Goal: Task Accomplishment & Management: Complete application form

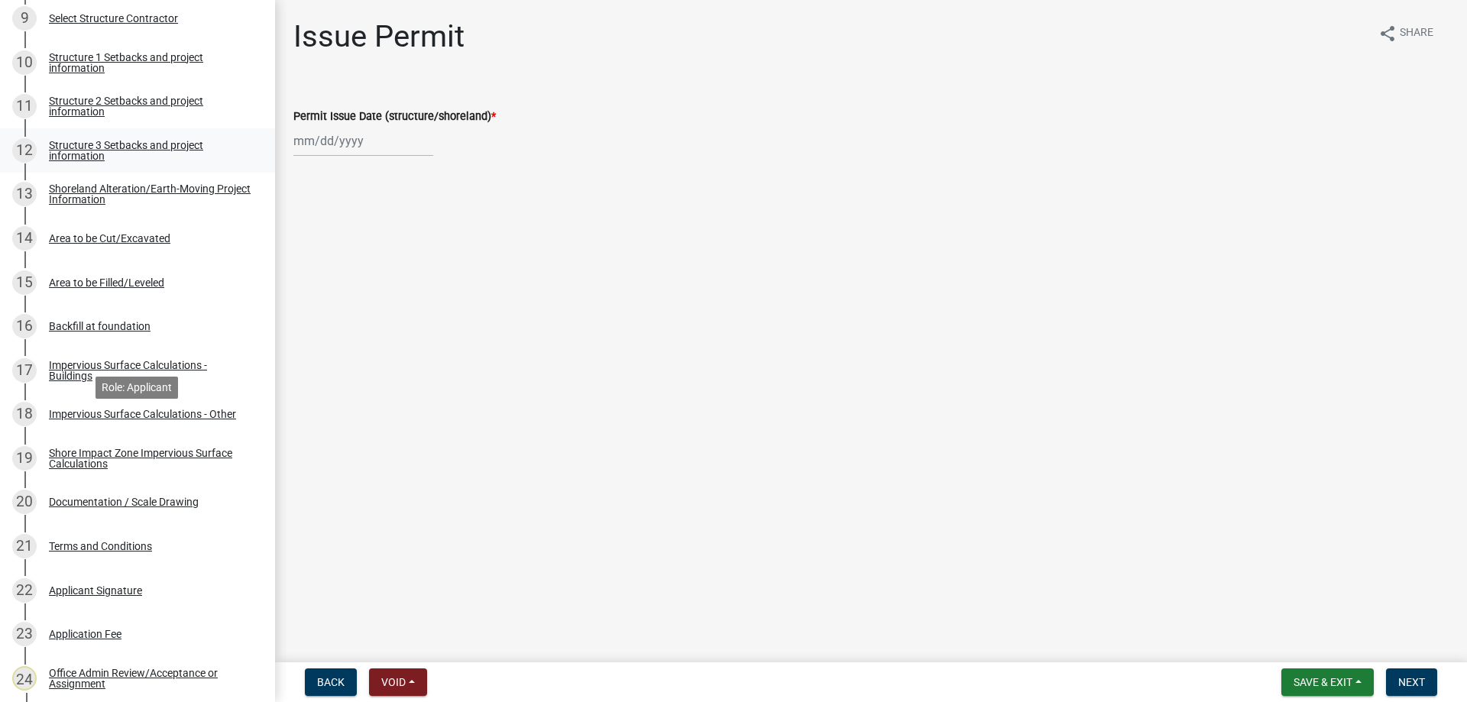
scroll to position [701, 0]
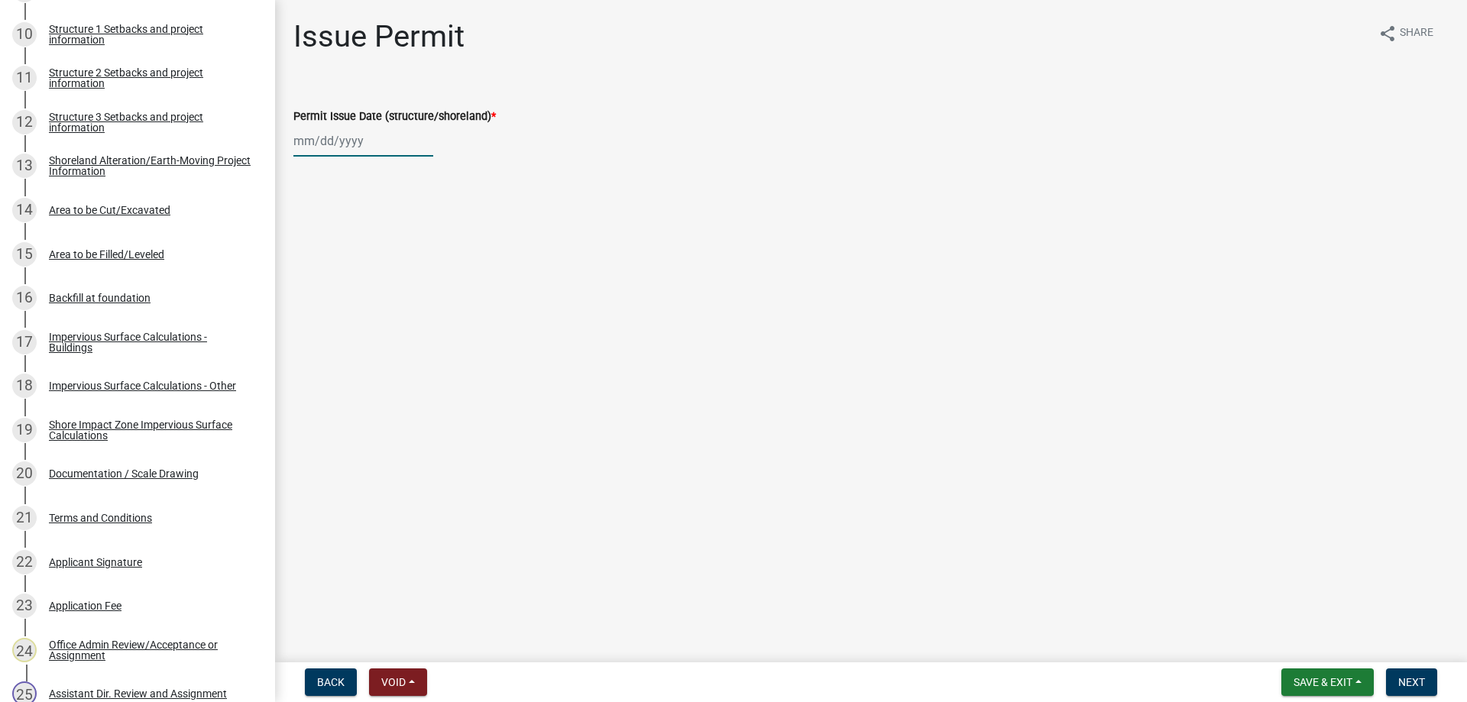
click at [348, 140] on input "Permit Issue Date (structure/shoreland) *" at bounding box center [363, 140] width 140 height 31
select select "10"
select select "2025"
click at [367, 251] on div "8" at bounding box center [357, 247] width 24 height 24
type input "[DATE]"
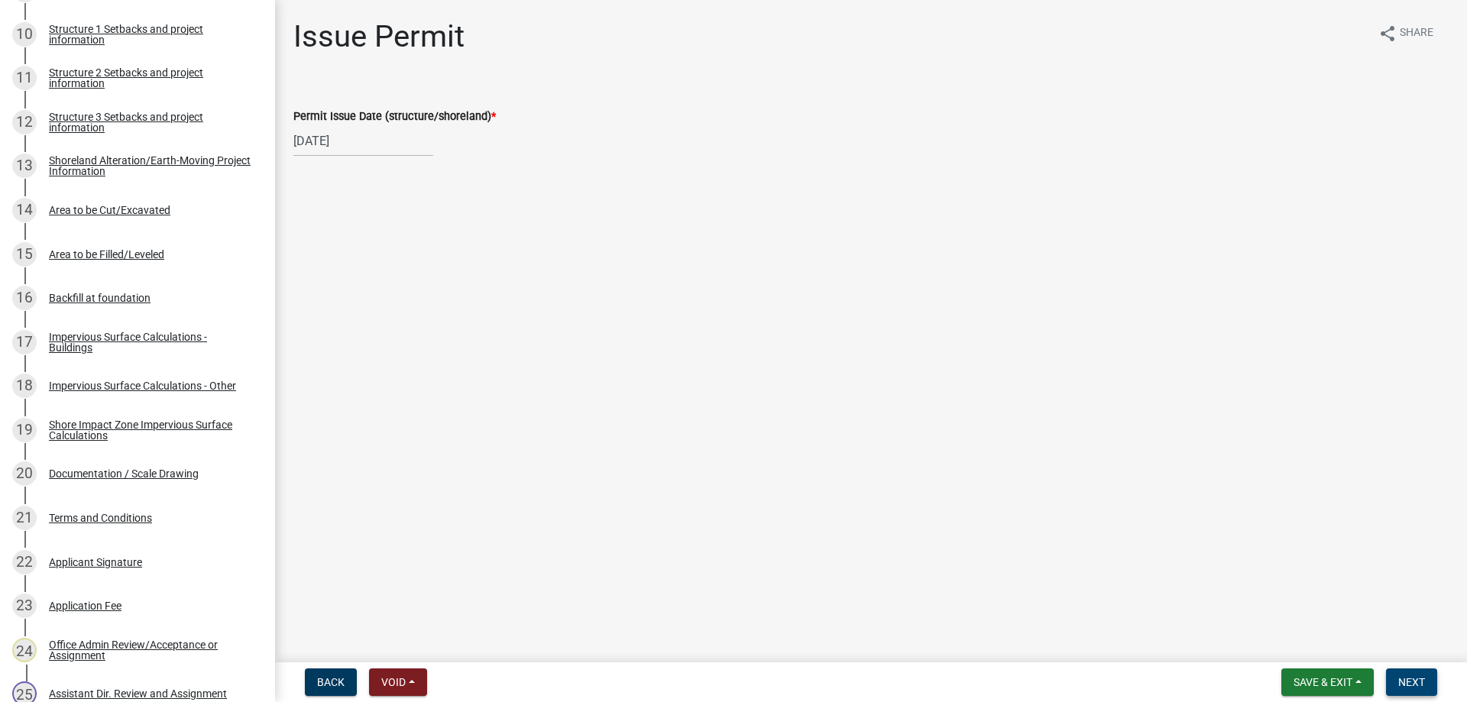
click at [1416, 678] on span "Next" at bounding box center [1411, 682] width 27 height 12
click at [1413, 680] on span "Next" at bounding box center [1411, 682] width 27 height 12
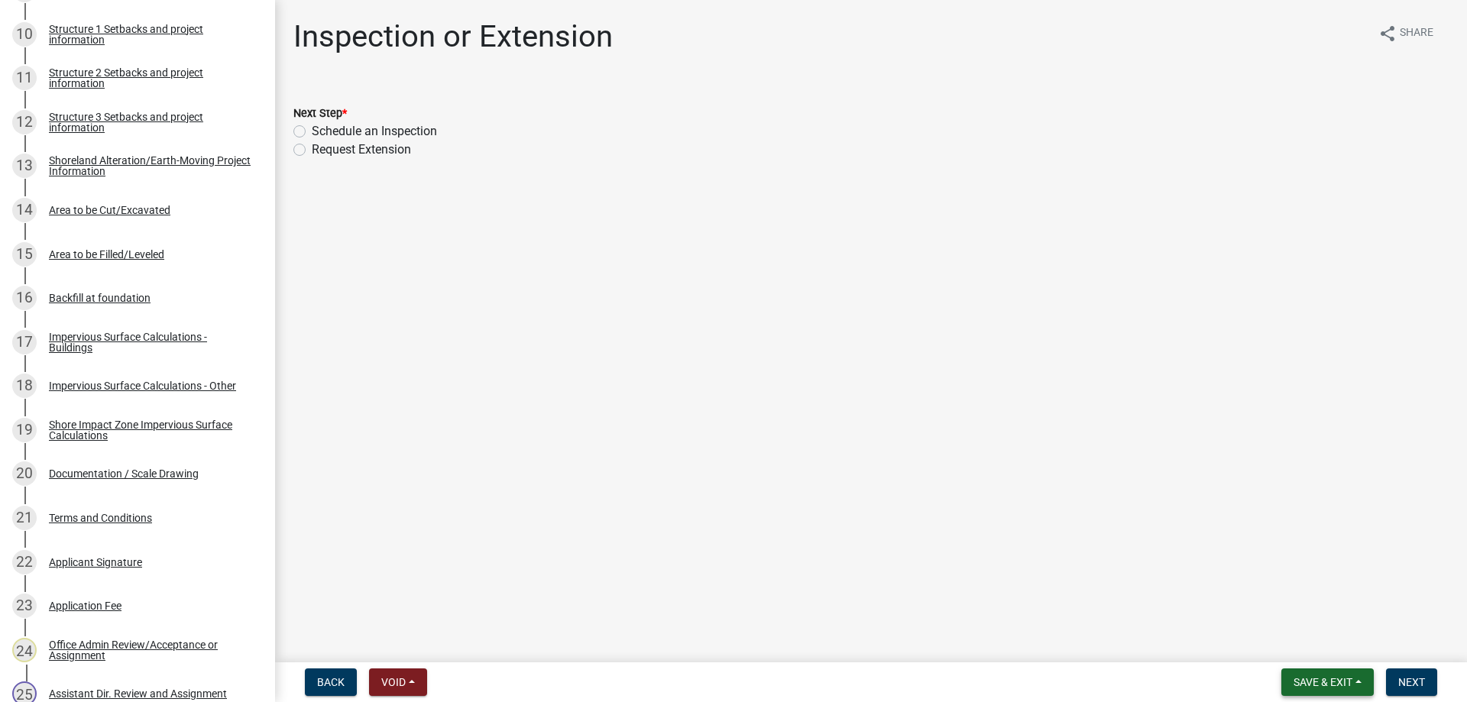
click at [1316, 693] on button "Save & Exit" at bounding box center [1327, 683] width 92 height 28
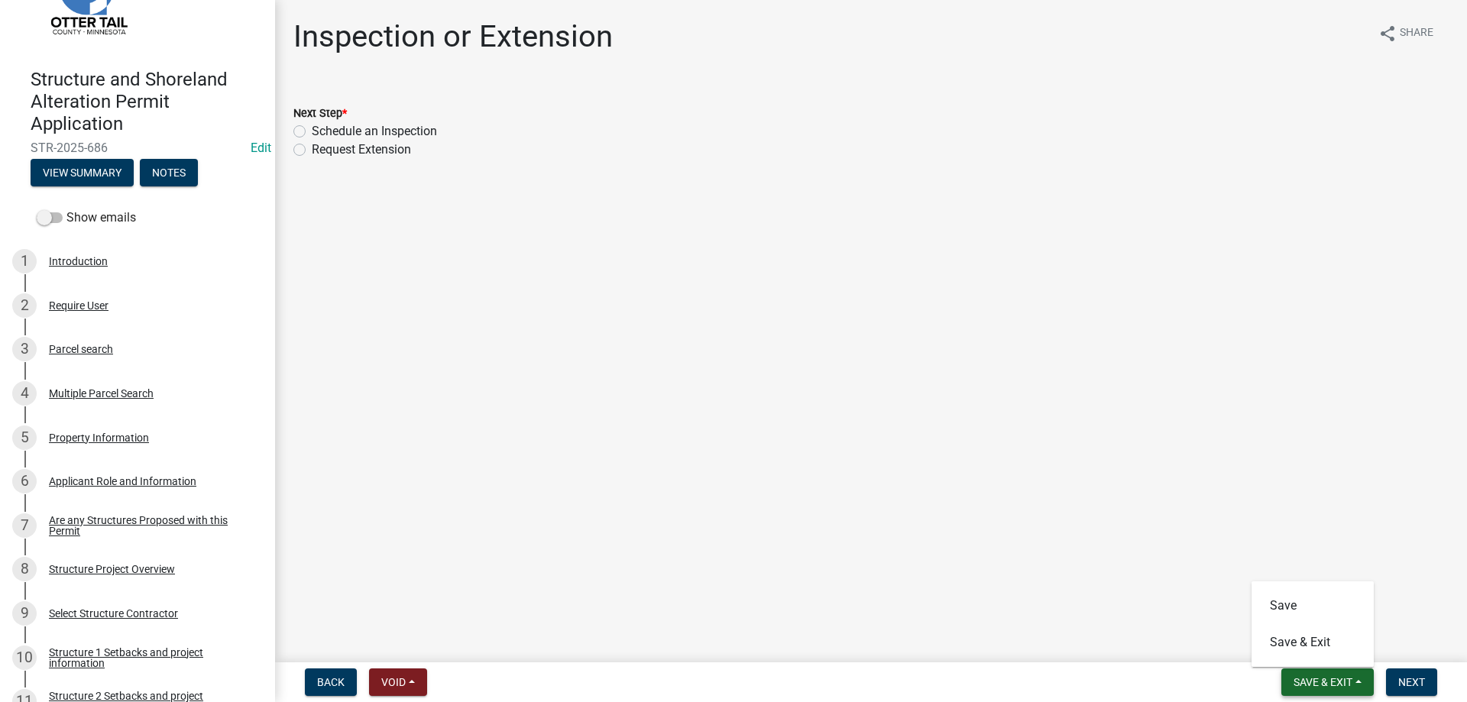
scroll to position [0, 0]
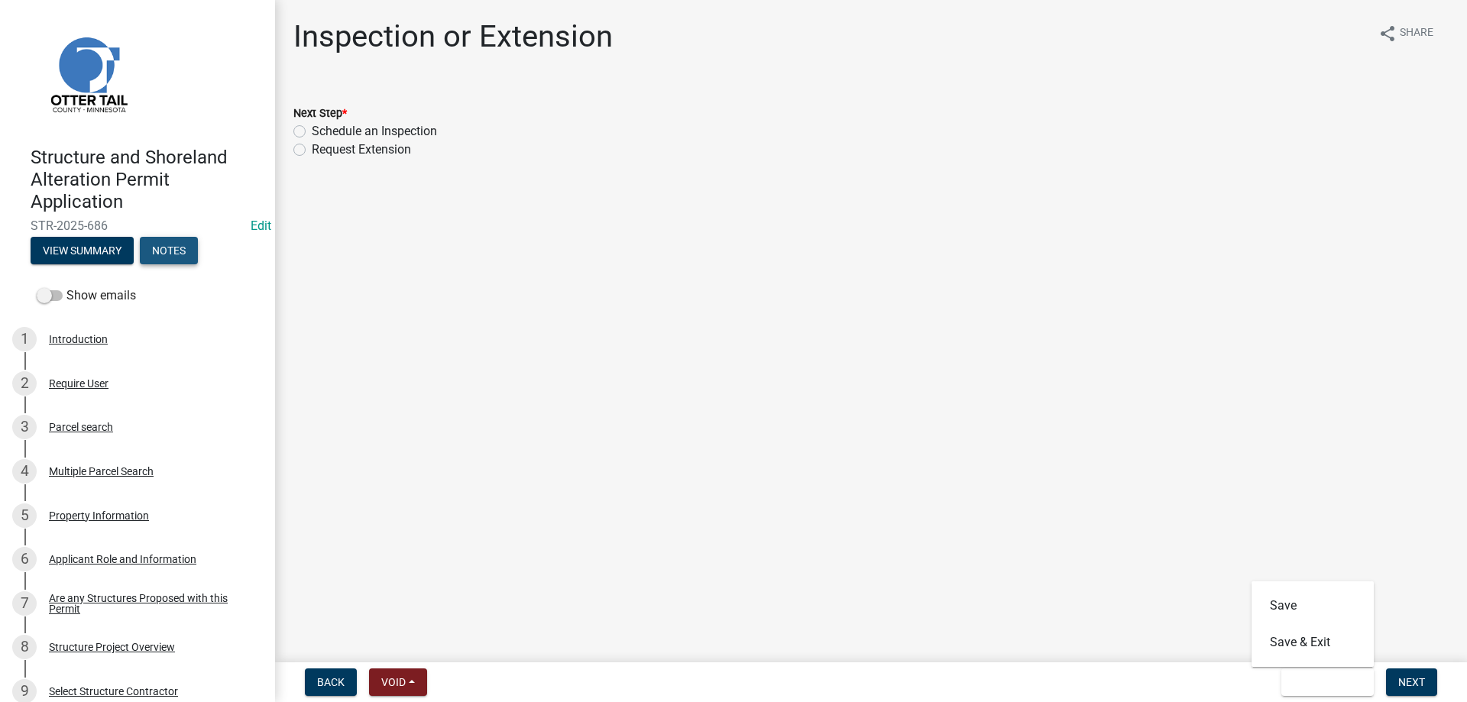
click at [164, 255] on button "Notes" at bounding box center [169, 251] width 58 height 28
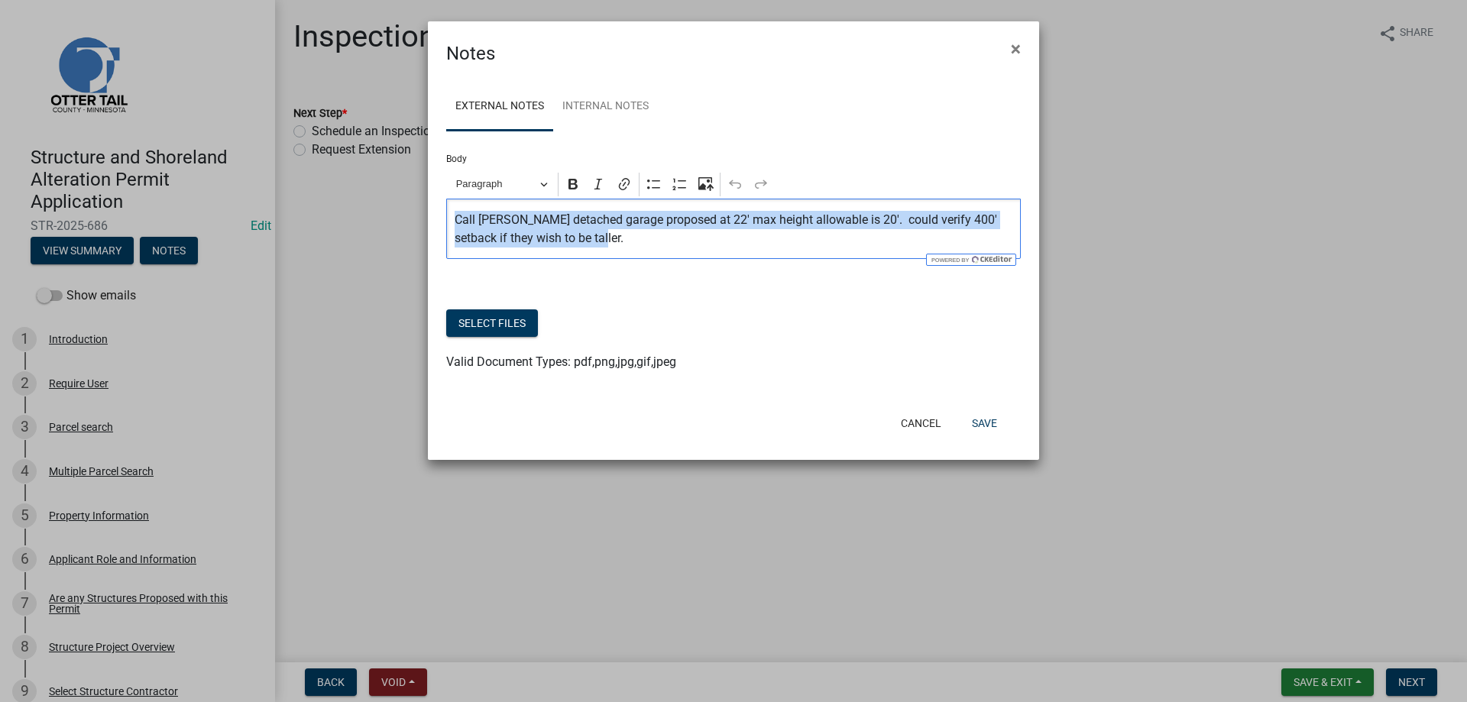
drag, startPoint x: 453, startPoint y: 218, endPoint x: 639, endPoint y: 254, distance: 189.8
click at [639, 254] on div "Call [PERSON_NAME] detached garage proposed at 22' max height allowable is 20'.…" at bounding box center [733, 229] width 575 height 60
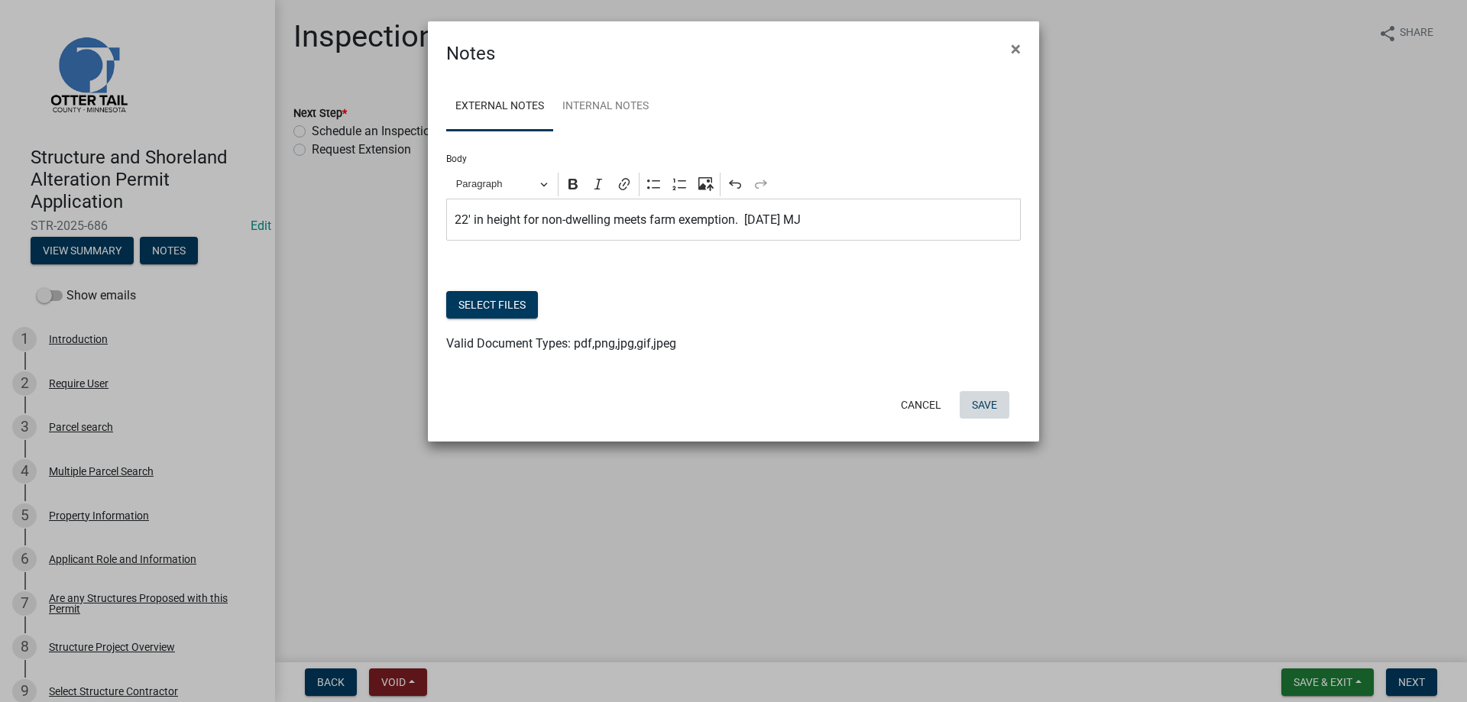
click at [992, 410] on button "Save" at bounding box center [985, 405] width 50 height 28
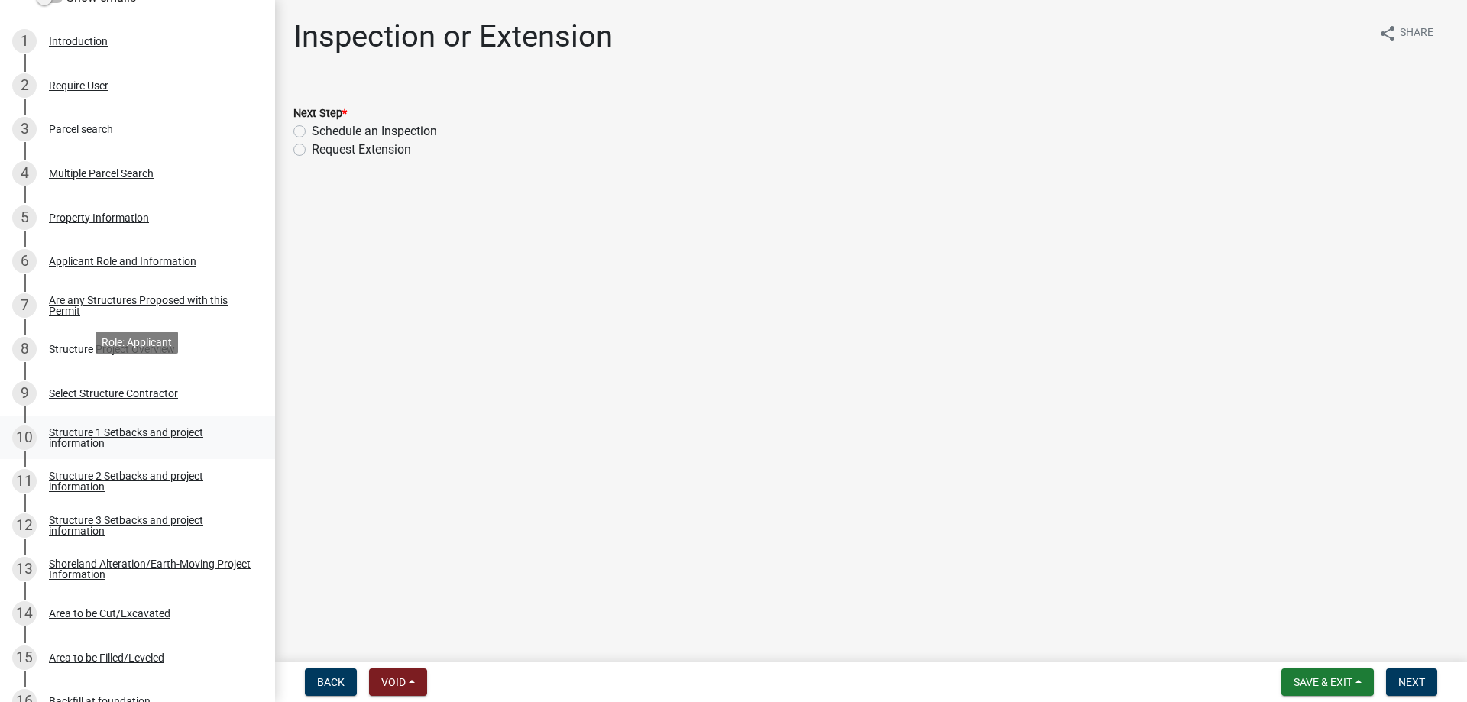
scroll to position [353, 0]
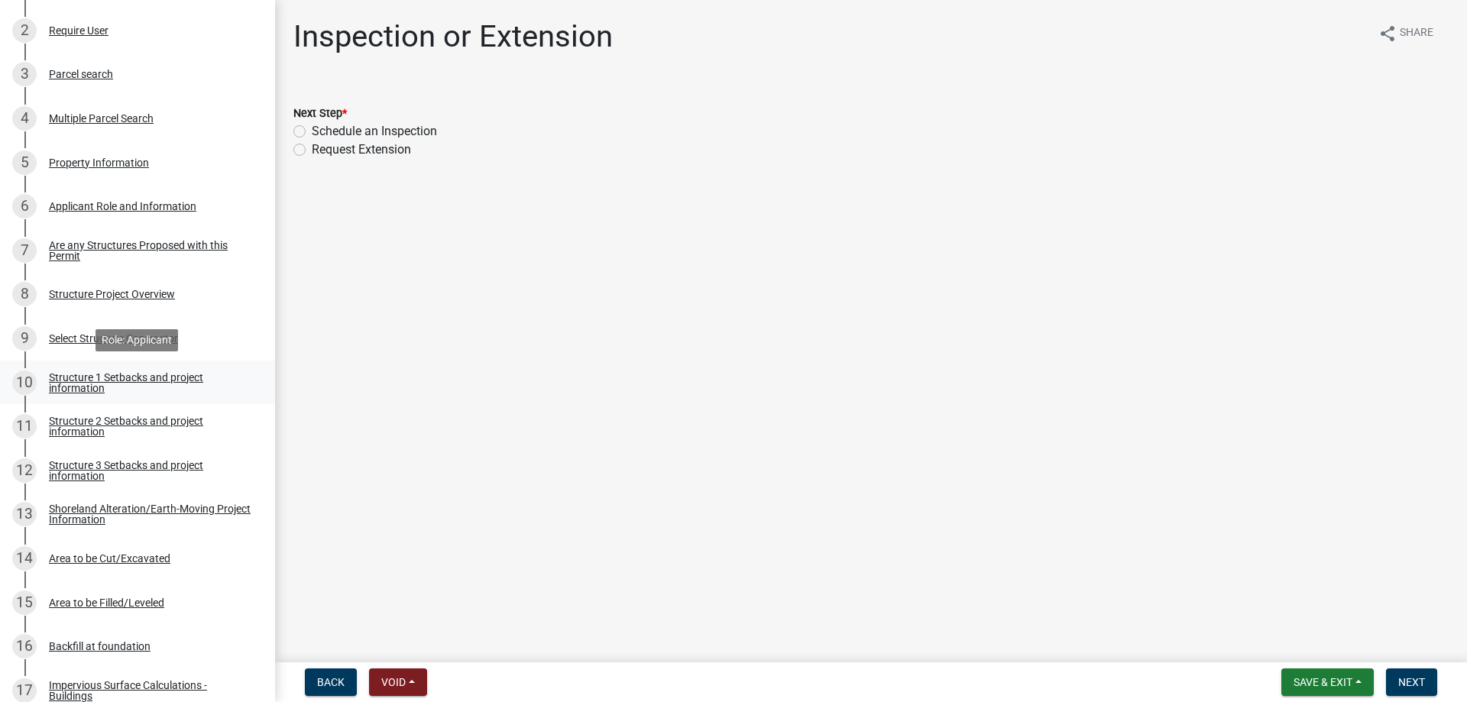
click at [128, 374] on div "Structure 1 Setbacks and project information" at bounding box center [150, 382] width 202 height 21
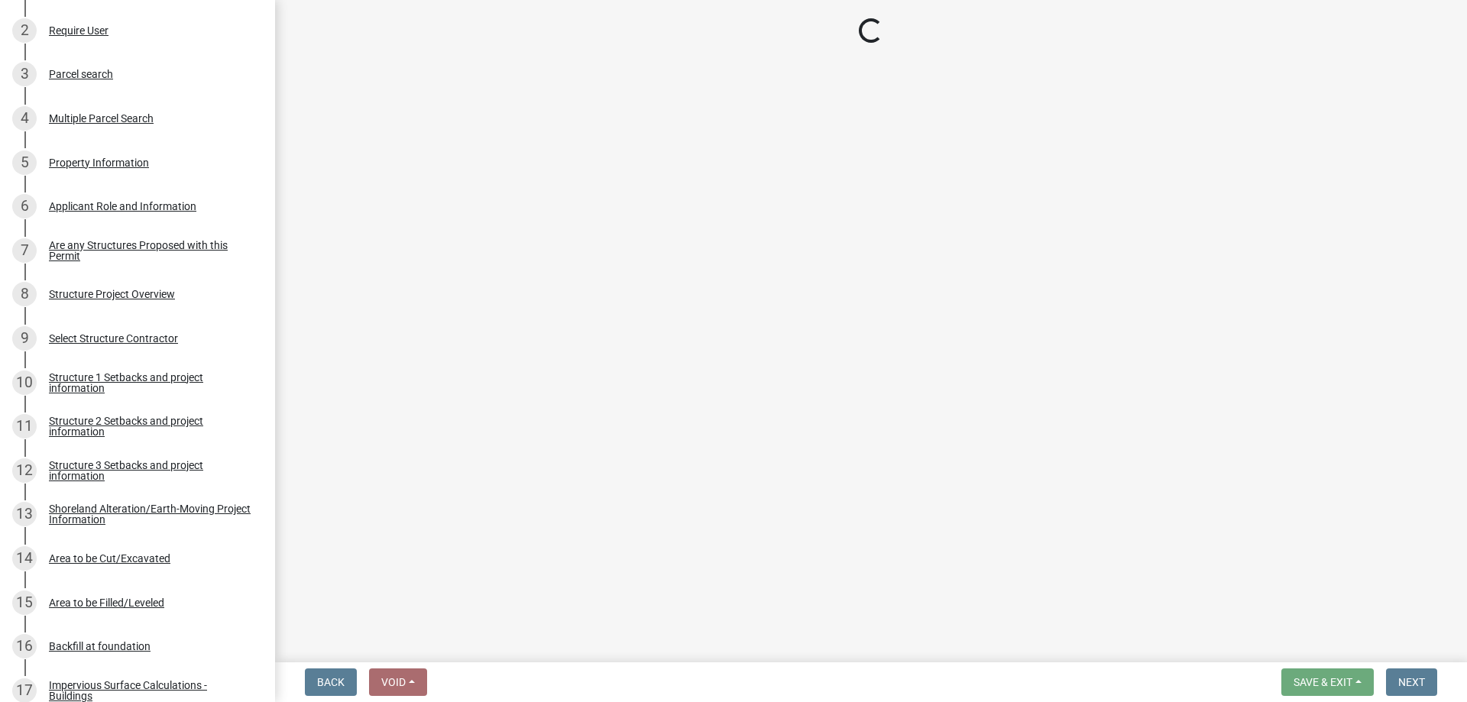
select select "a3cc236c-43aa-406a-8353-e0398d57c407"
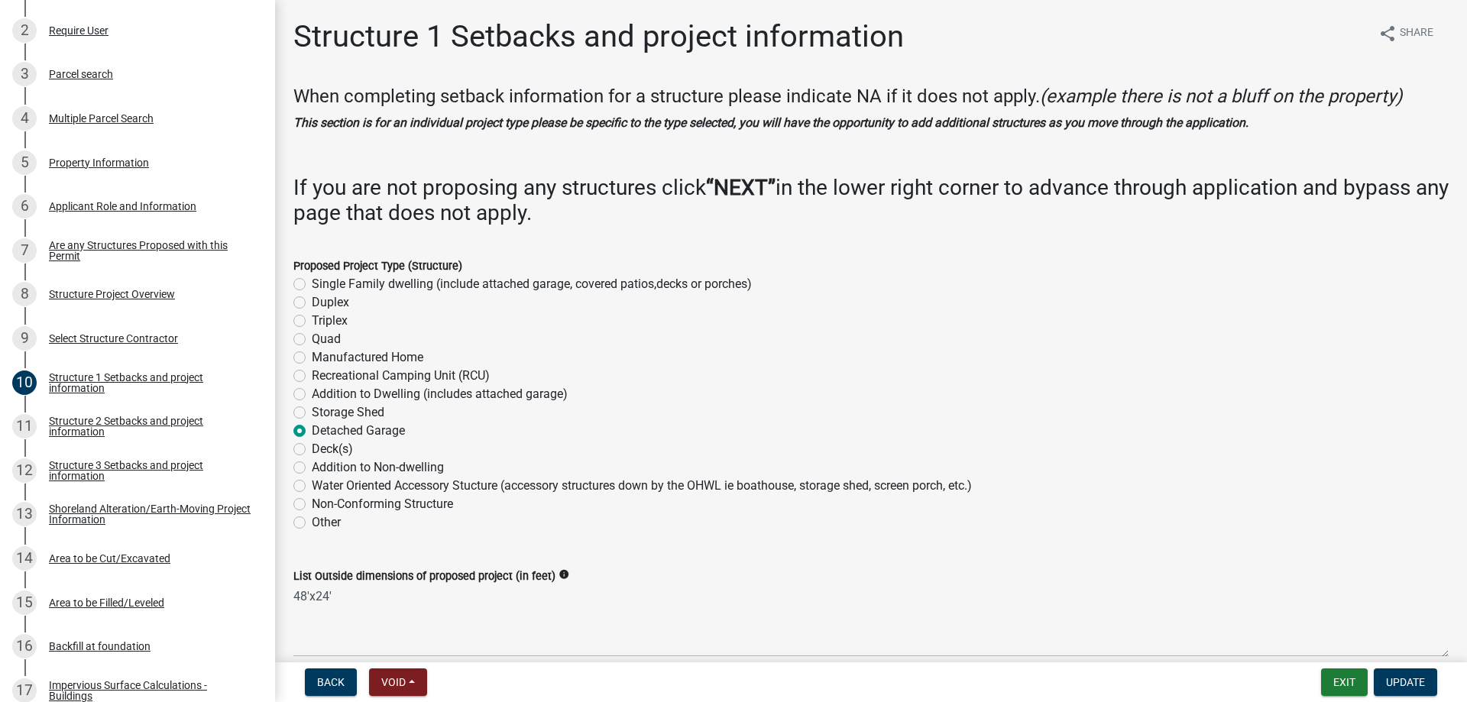
scroll to position [523, 0]
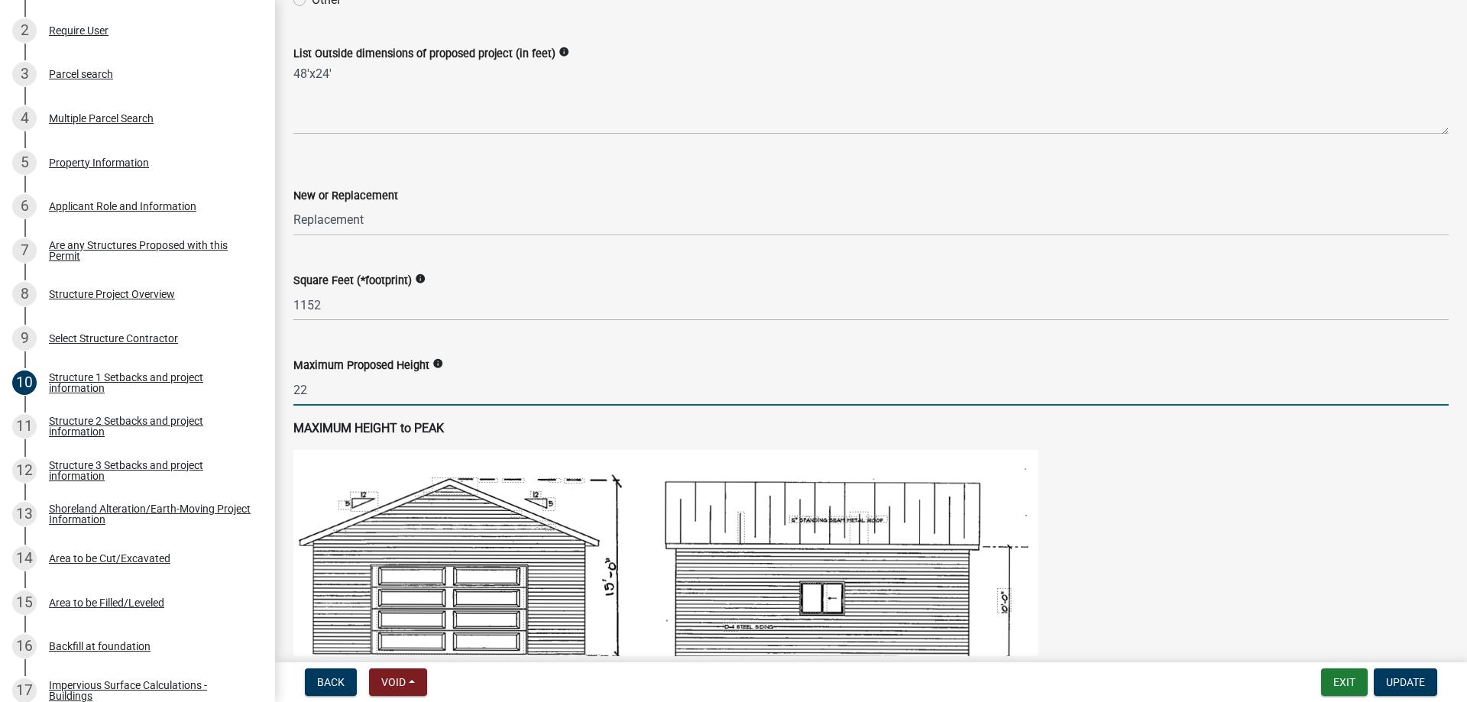
click at [359, 396] on input "22" at bounding box center [870, 389] width 1155 height 31
type input "22"
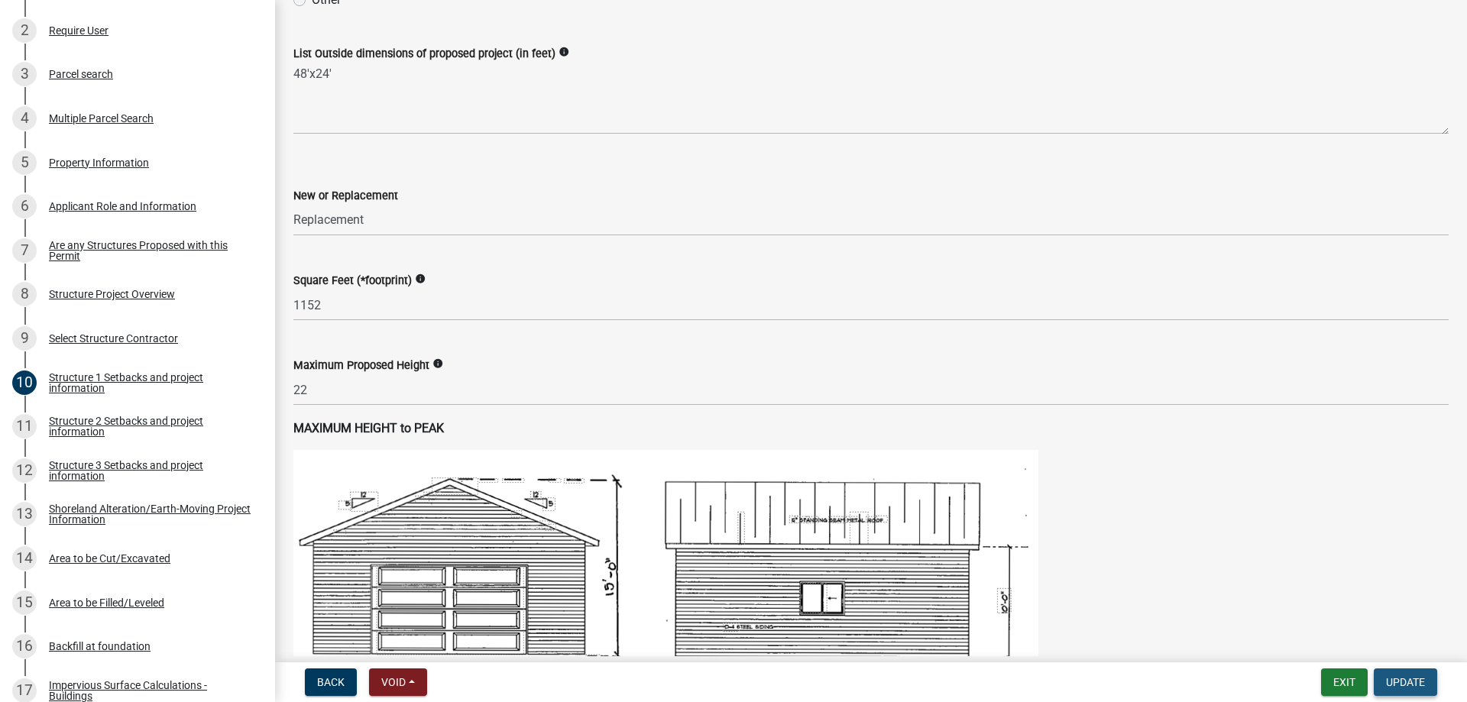
click at [1403, 685] on span "Update" at bounding box center [1405, 682] width 39 height 12
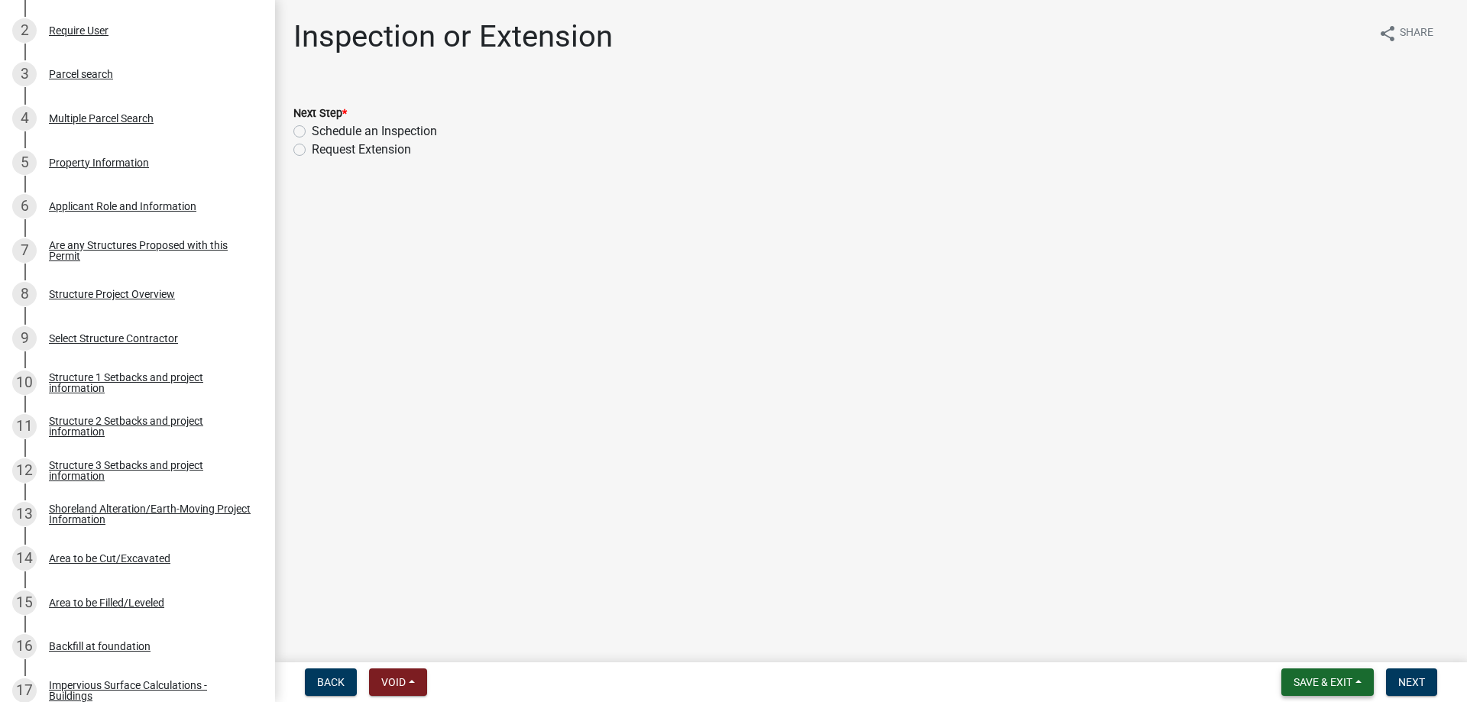
click at [1325, 678] on span "Save & Exit" at bounding box center [1322, 682] width 59 height 12
click at [1293, 649] on button "Save & Exit" at bounding box center [1312, 642] width 122 height 37
